Goal: Task Accomplishment & Management: Use online tool/utility

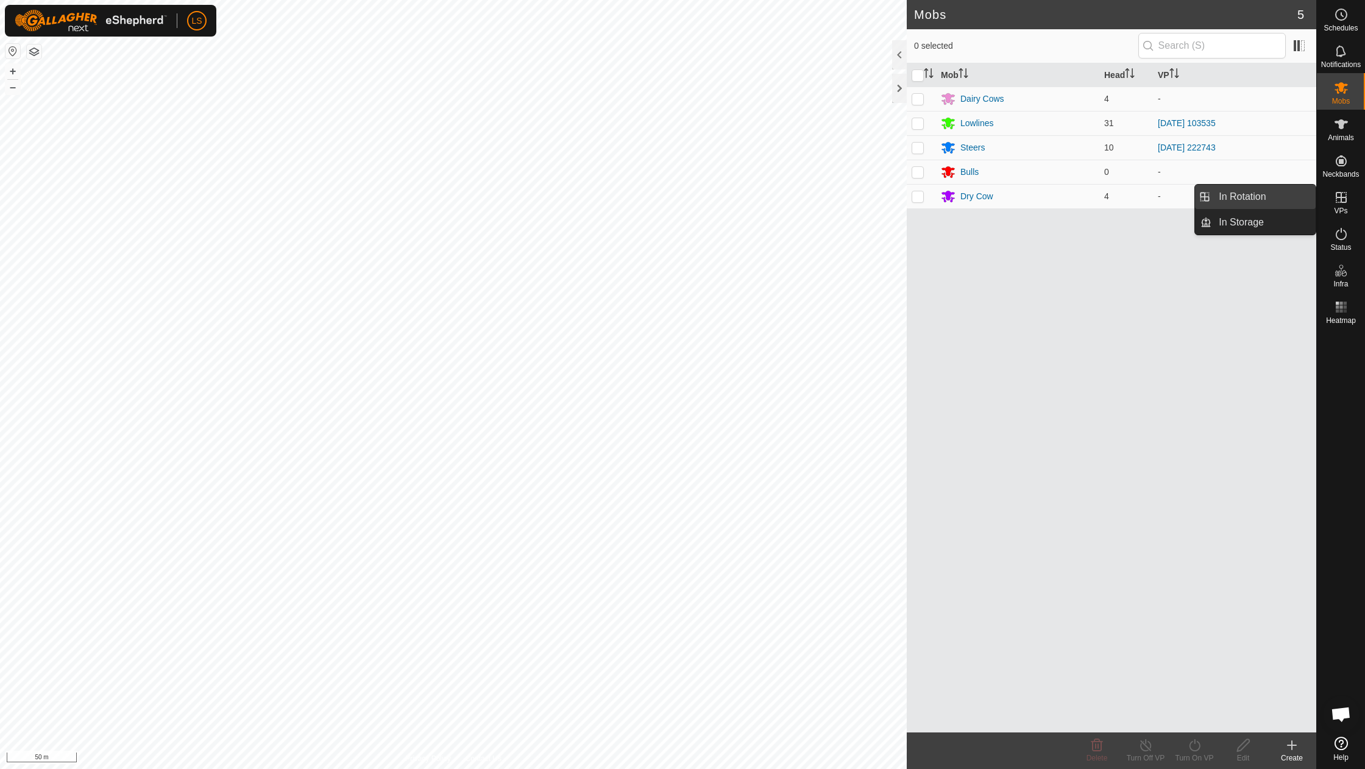
click at [1249, 195] on link "In Rotation" at bounding box center [1264, 197] width 104 height 24
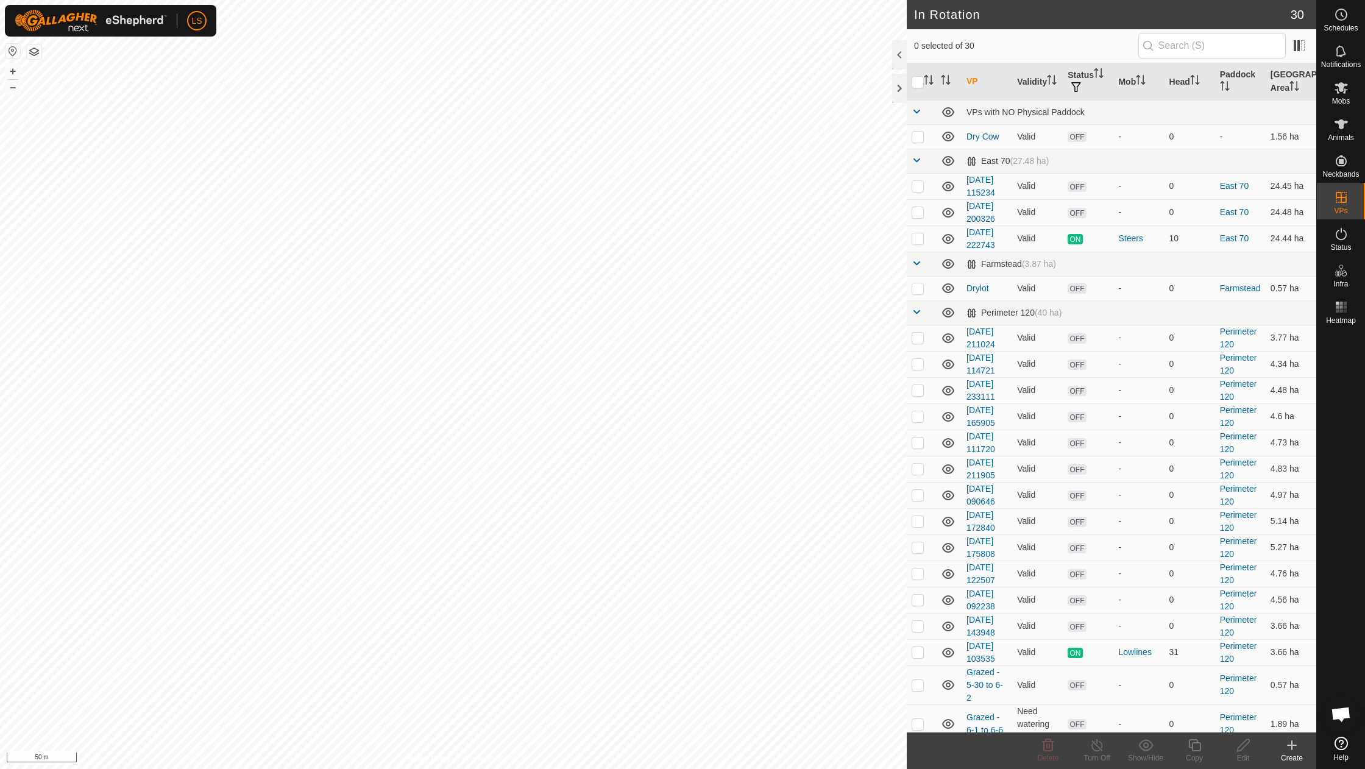
click at [1295, 745] on icon at bounding box center [1292, 745] width 9 height 0
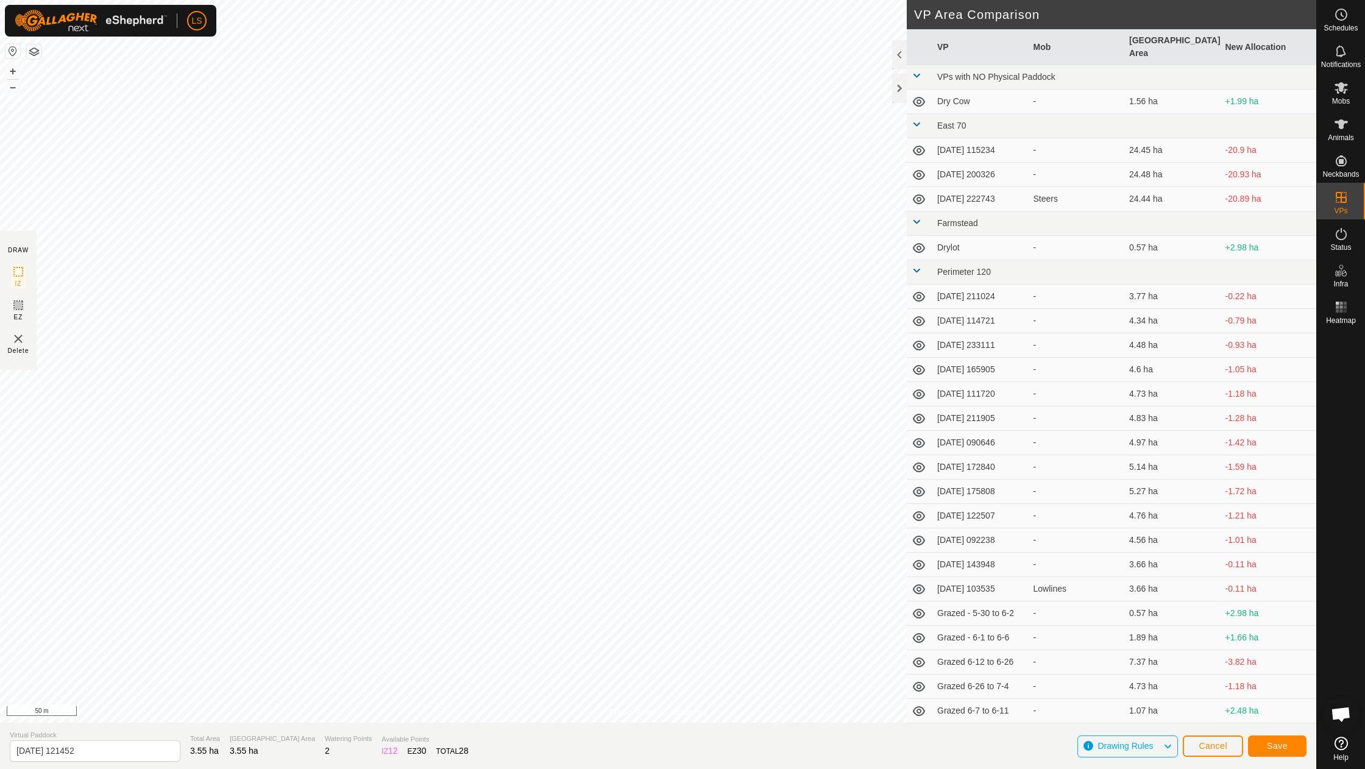
click at [1281, 750] on span "Save" at bounding box center [1277, 746] width 21 height 10
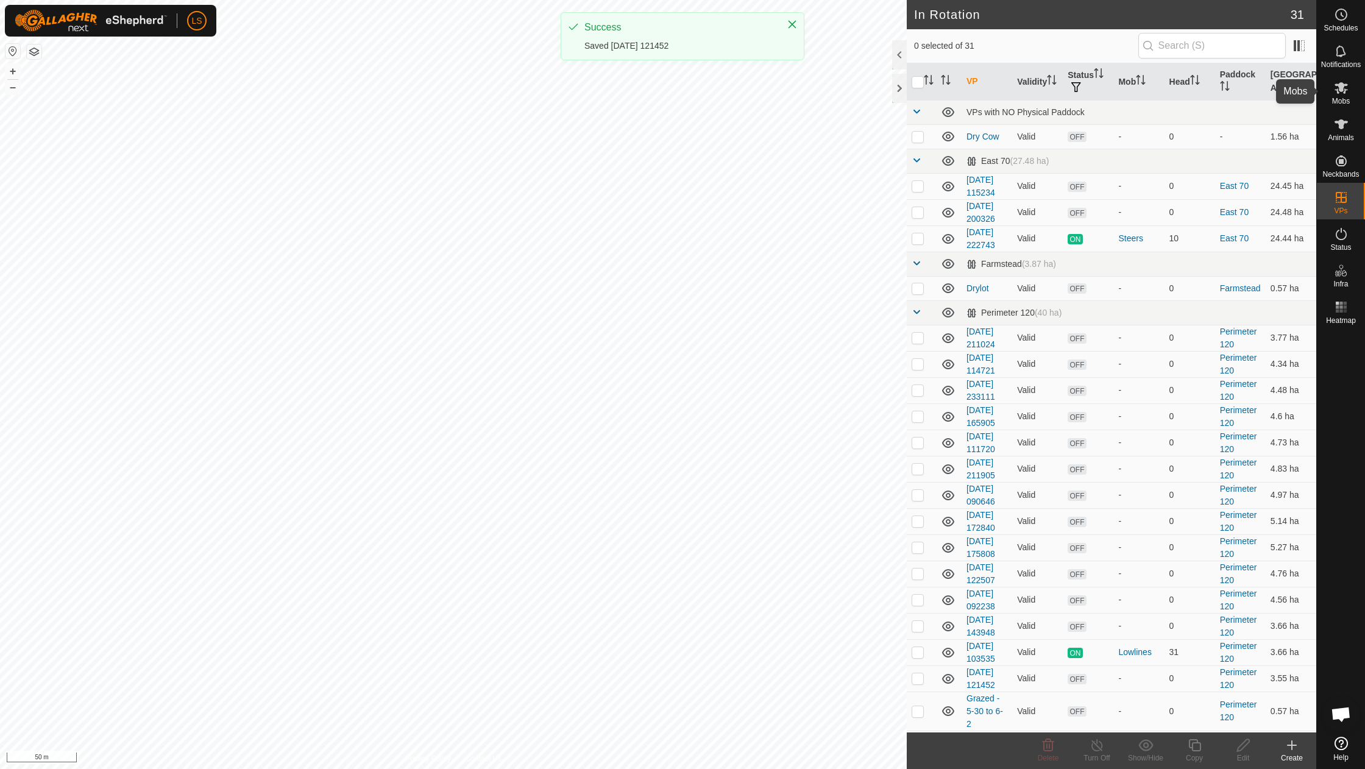
click at [1342, 90] on icon at bounding box center [1341, 88] width 13 height 12
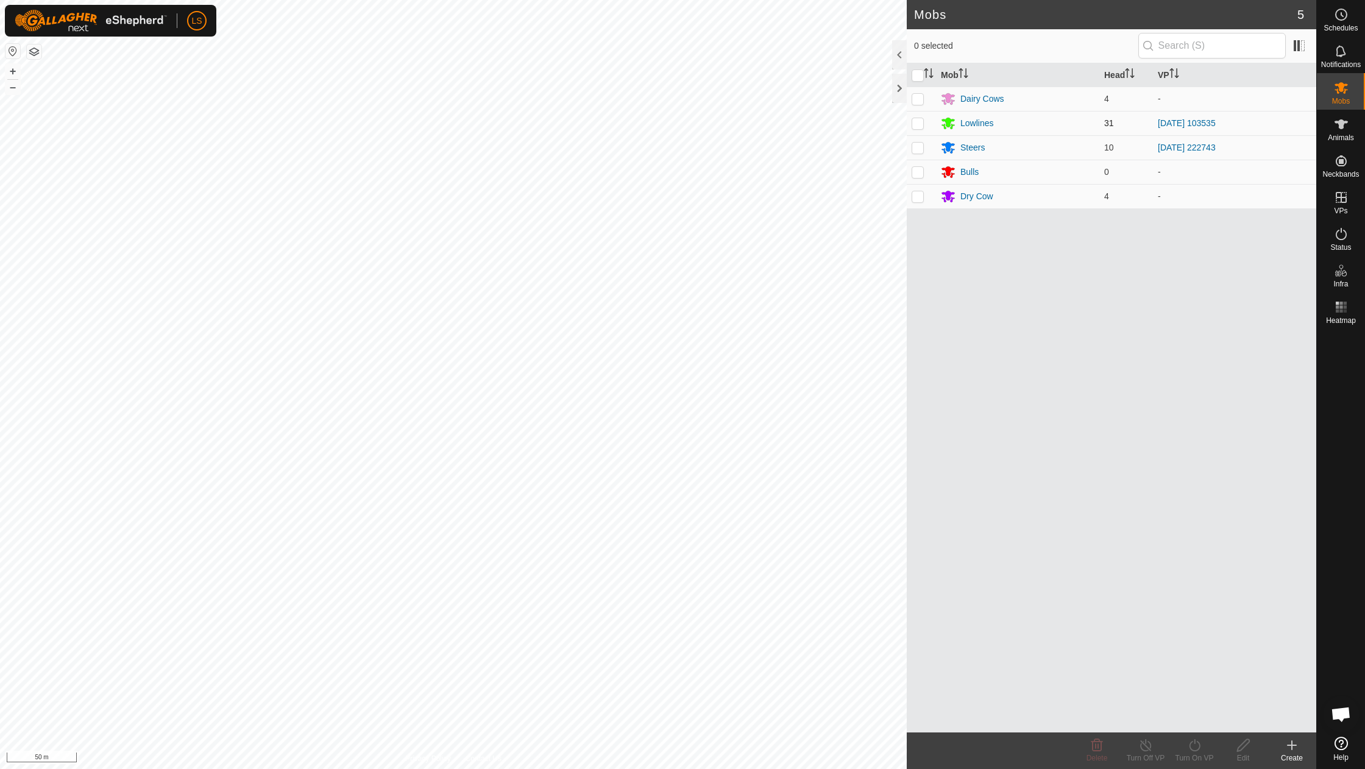
click at [915, 122] on p-checkbox at bounding box center [918, 123] width 12 height 10
checkbox input "true"
click at [1193, 744] on icon at bounding box center [1194, 745] width 15 height 15
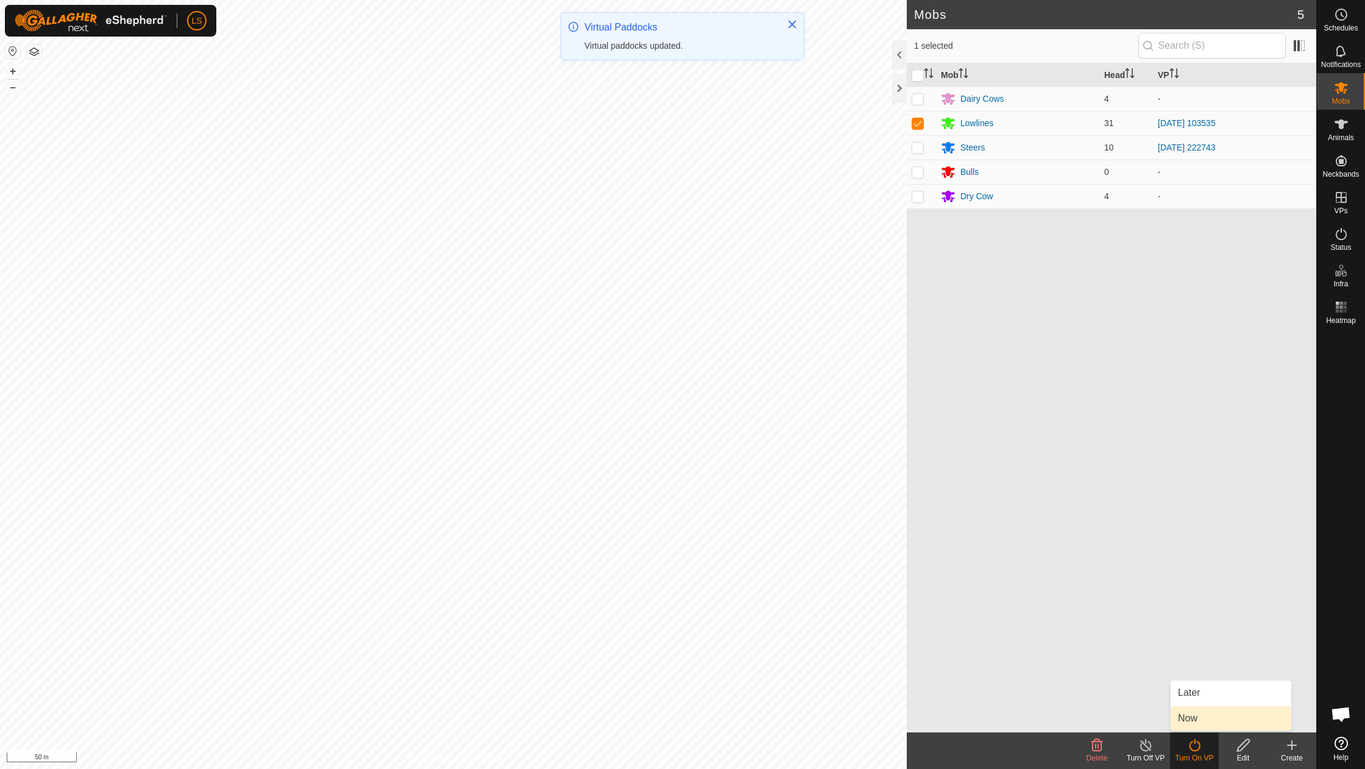
click at [1198, 715] on link "Now" at bounding box center [1231, 718] width 121 height 24
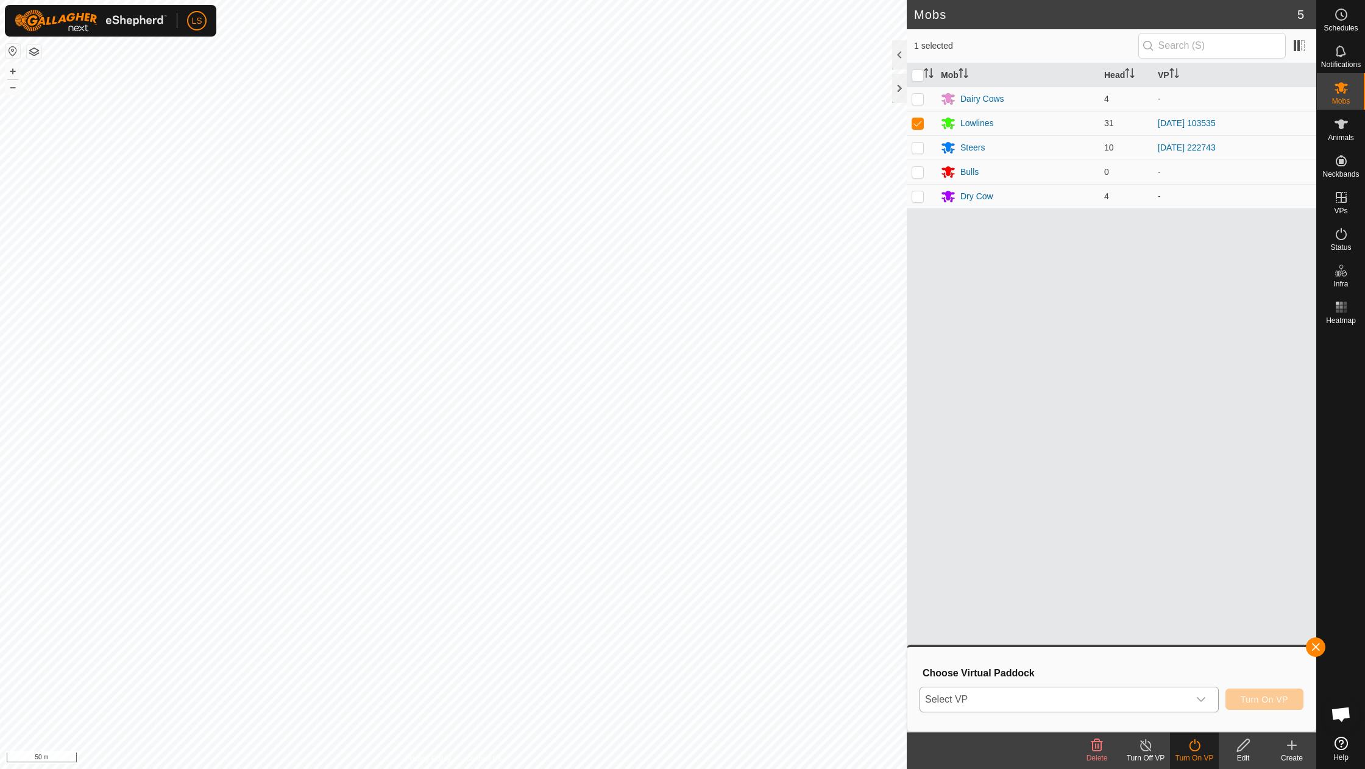
click at [1147, 700] on span "Select VP" at bounding box center [1054, 700] width 269 height 24
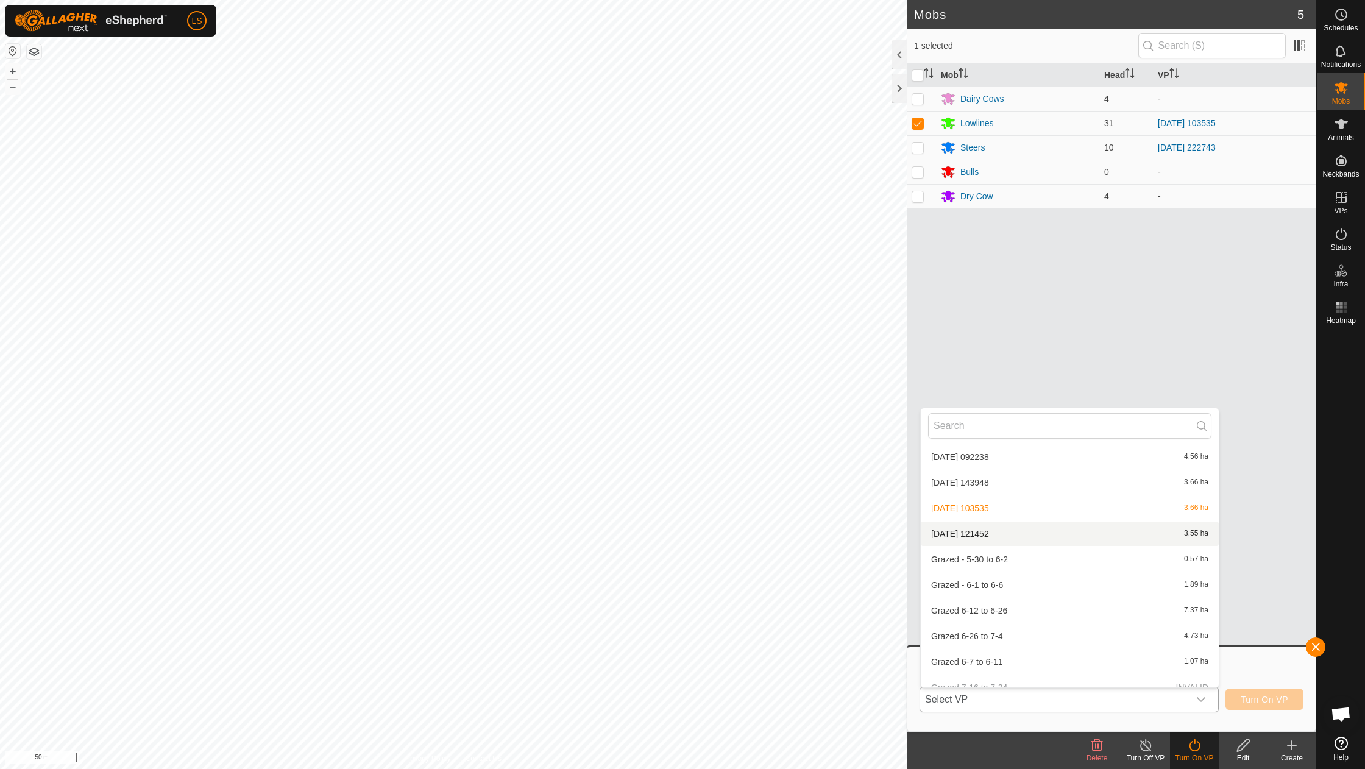
scroll to position [497, 0]
click at [1003, 524] on div "[DATE] 121452 3.55 ha" at bounding box center [1069, 531] width 283 height 15
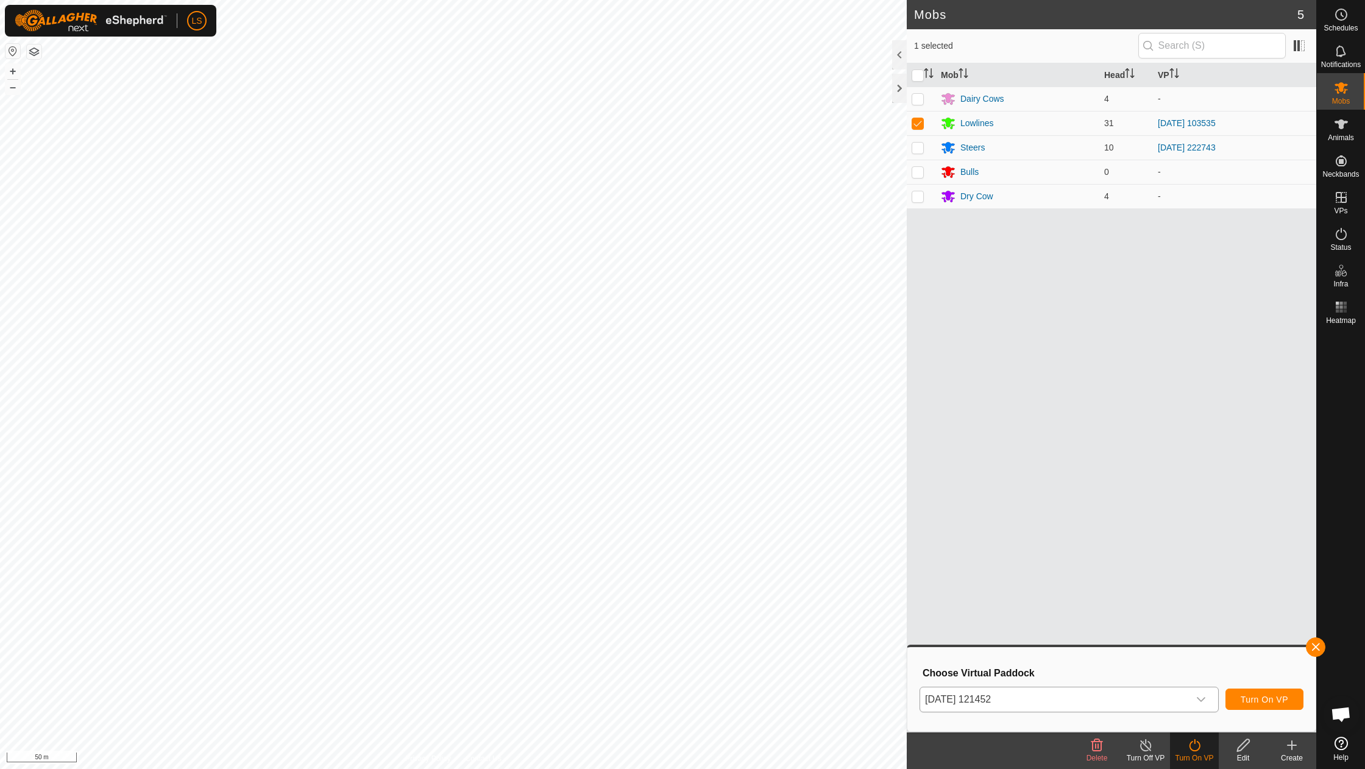
click at [1266, 691] on button "Turn On VP" at bounding box center [1265, 699] width 78 height 21
